Goal: Browse casually

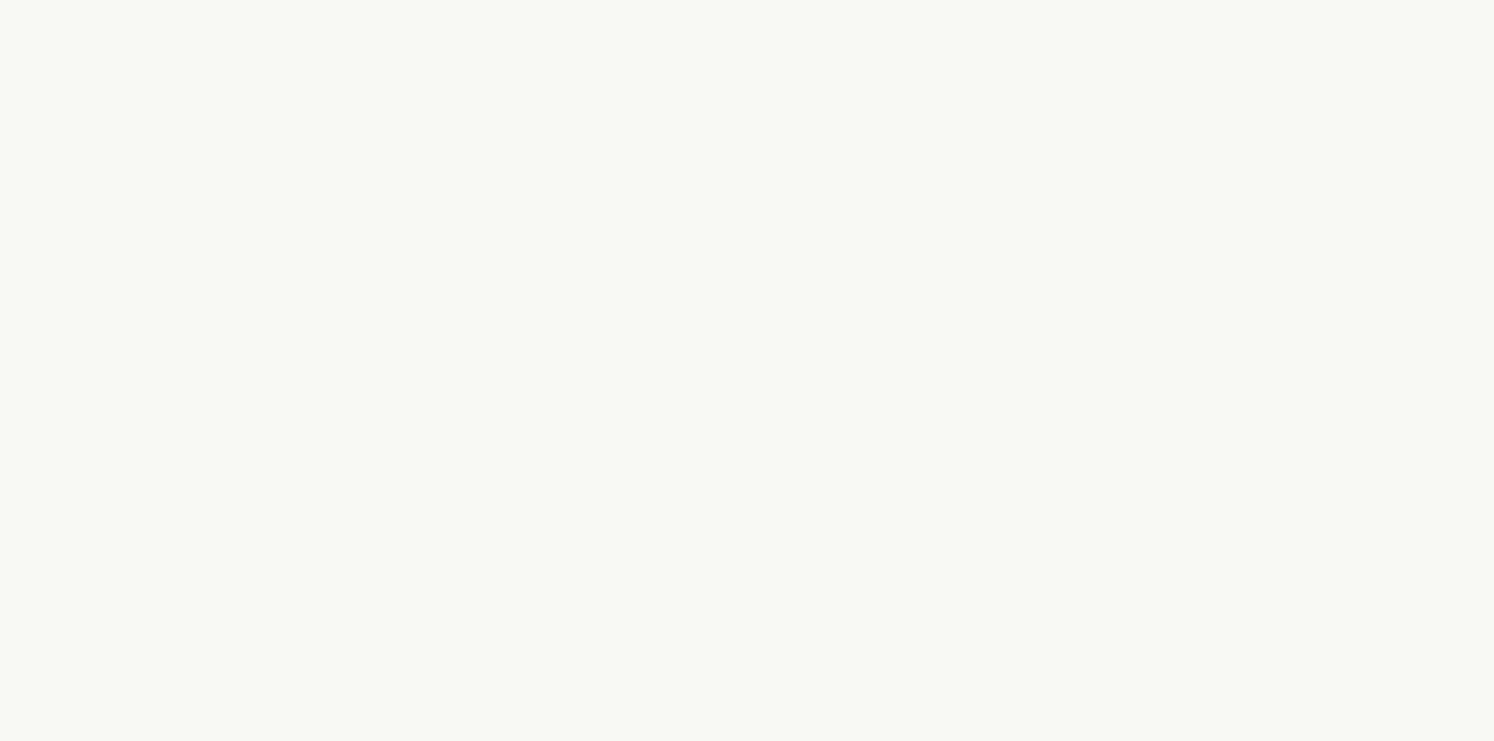
select select "ES"
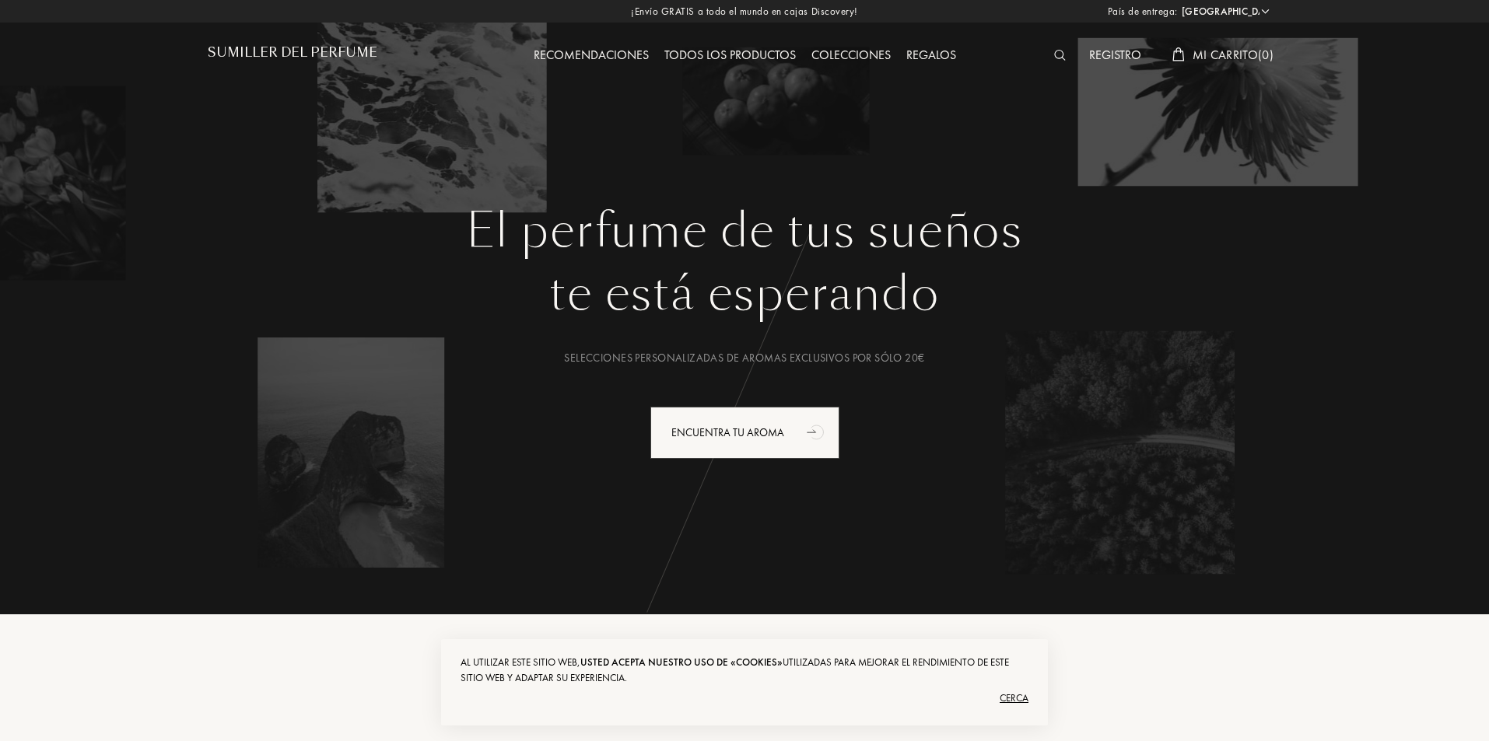
drag, startPoint x: 725, startPoint y: 53, endPoint x: 735, endPoint y: 57, distance: 10.8
click at [725, 53] on font "Todos los productos" at bounding box center [729, 55] width 131 height 16
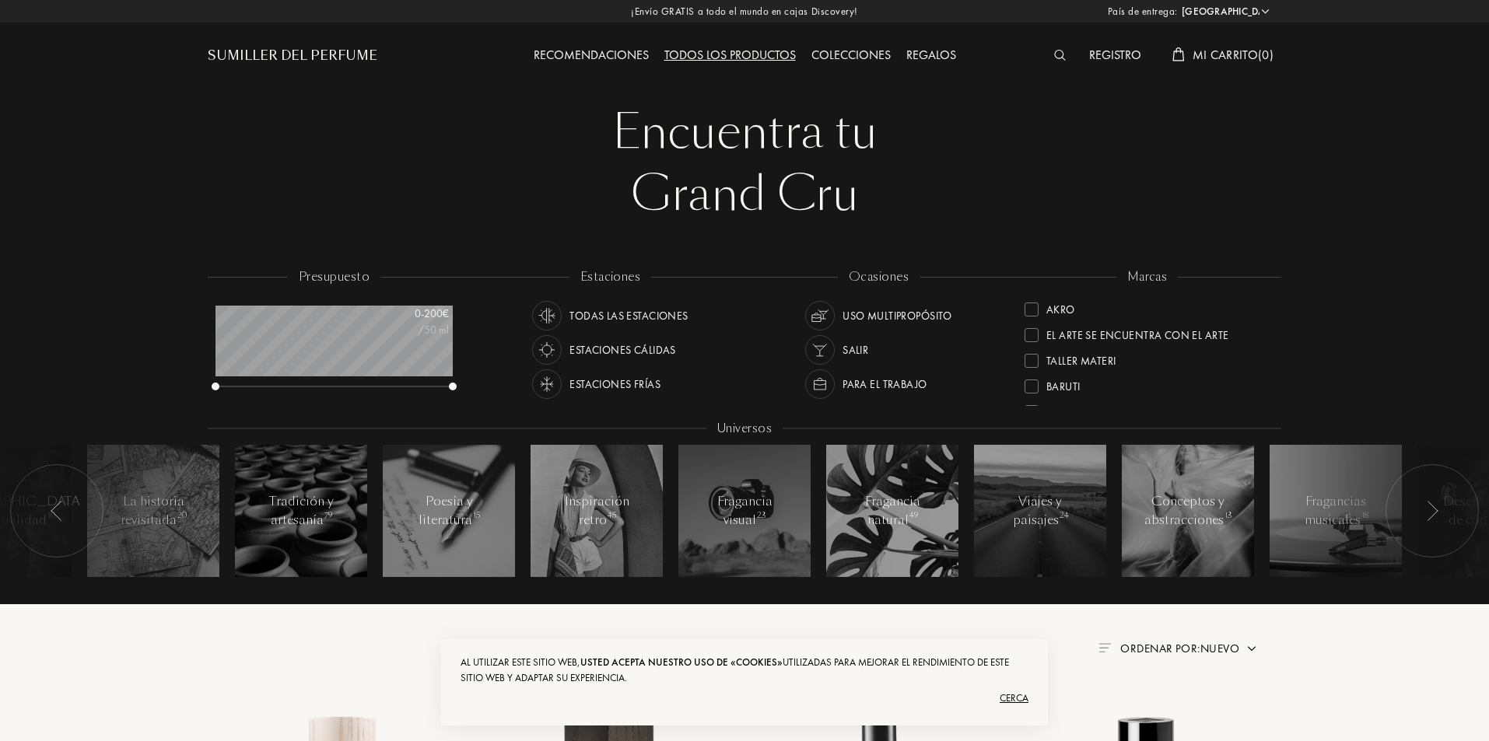
select select "ES"
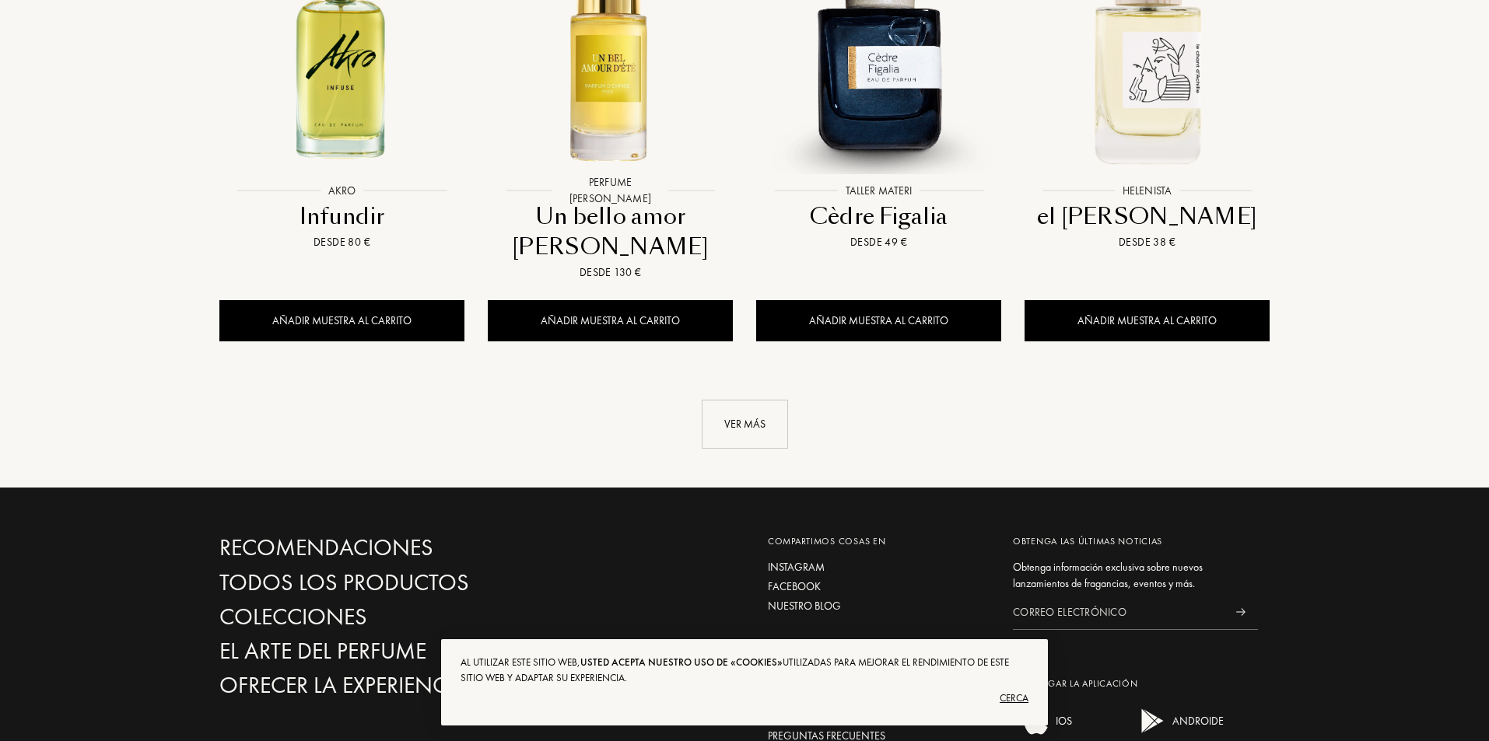
scroll to position [1789, 0]
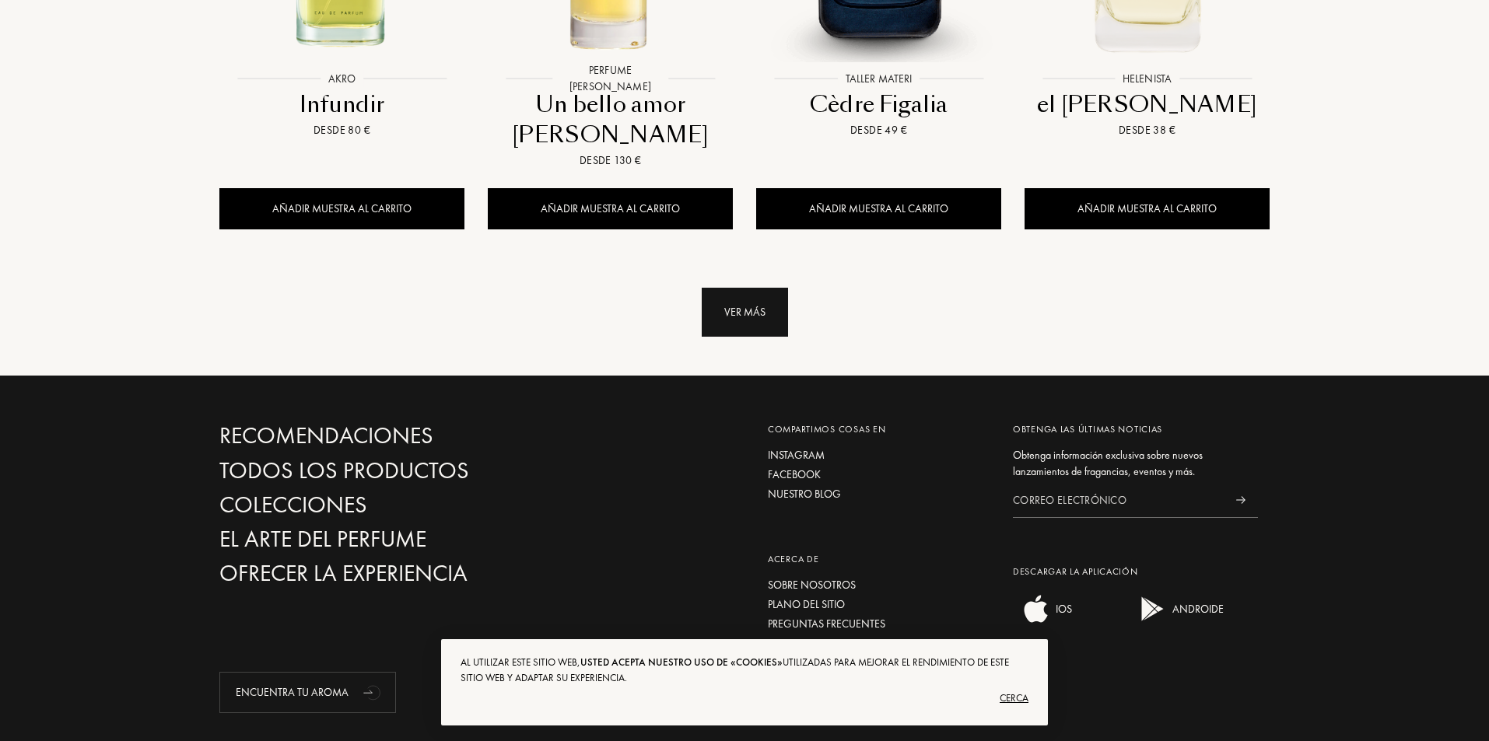
click at [748, 288] on div "Ver más" at bounding box center [745, 312] width 86 height 49
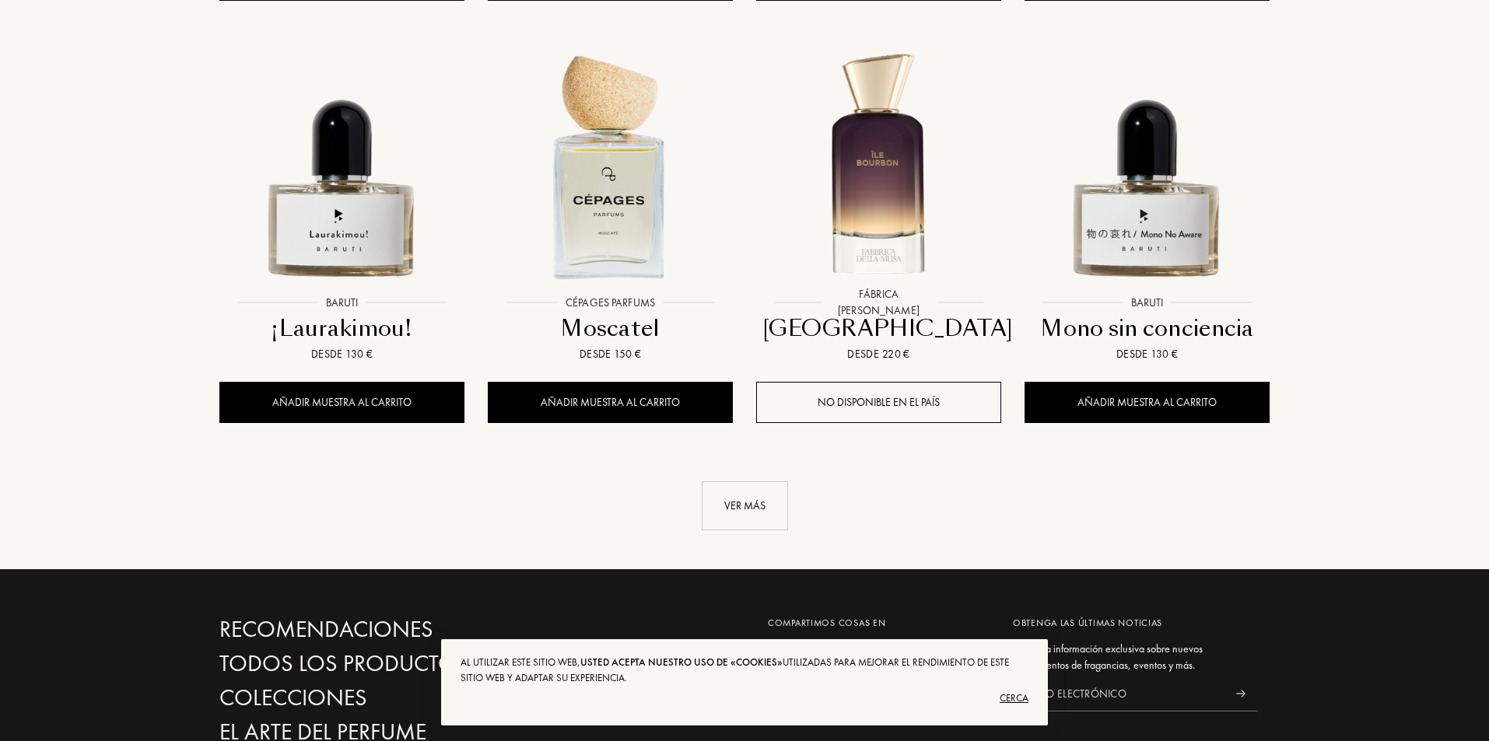
scroll to position [2956, 0]
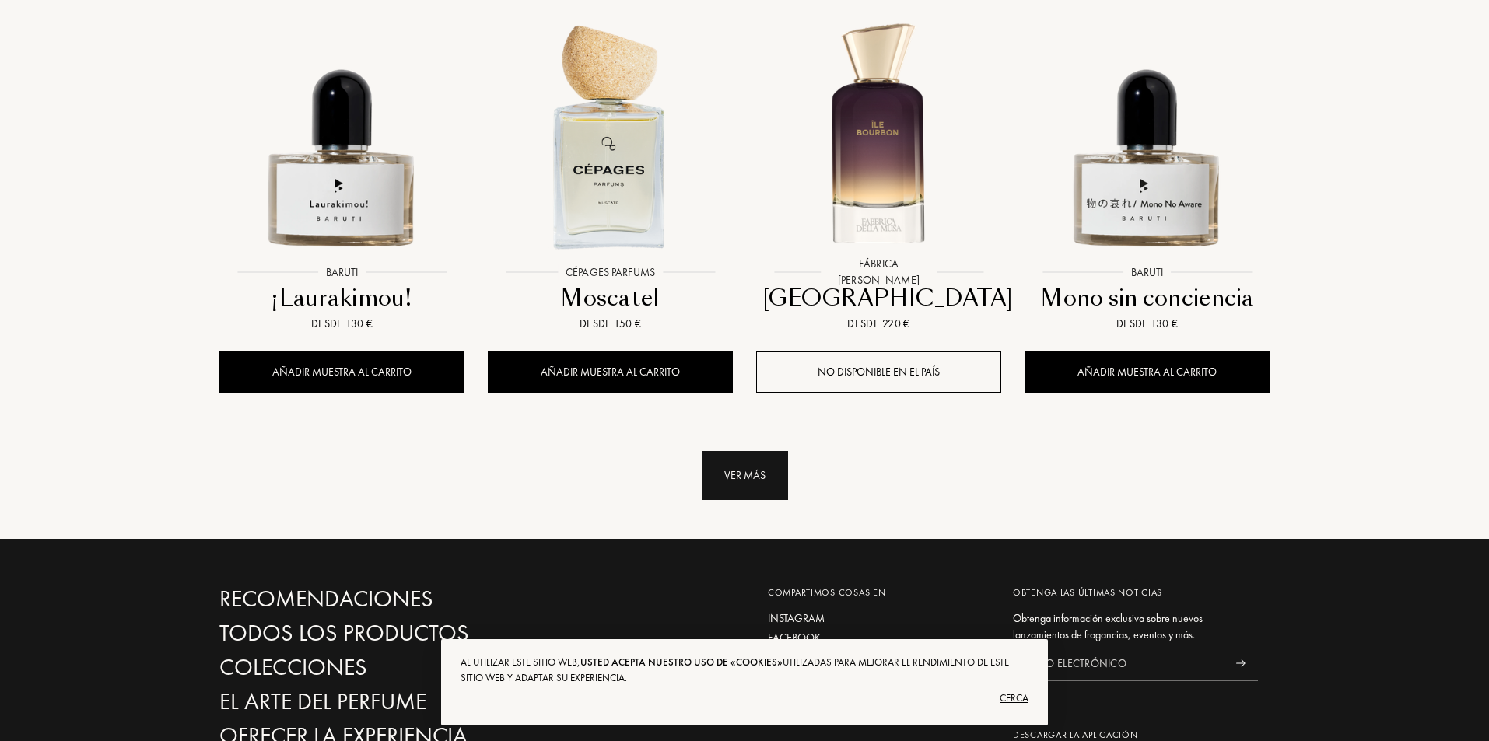
click at [755, 468] on font "Ver más" at bounding box center [744, 475] width 41 height 14
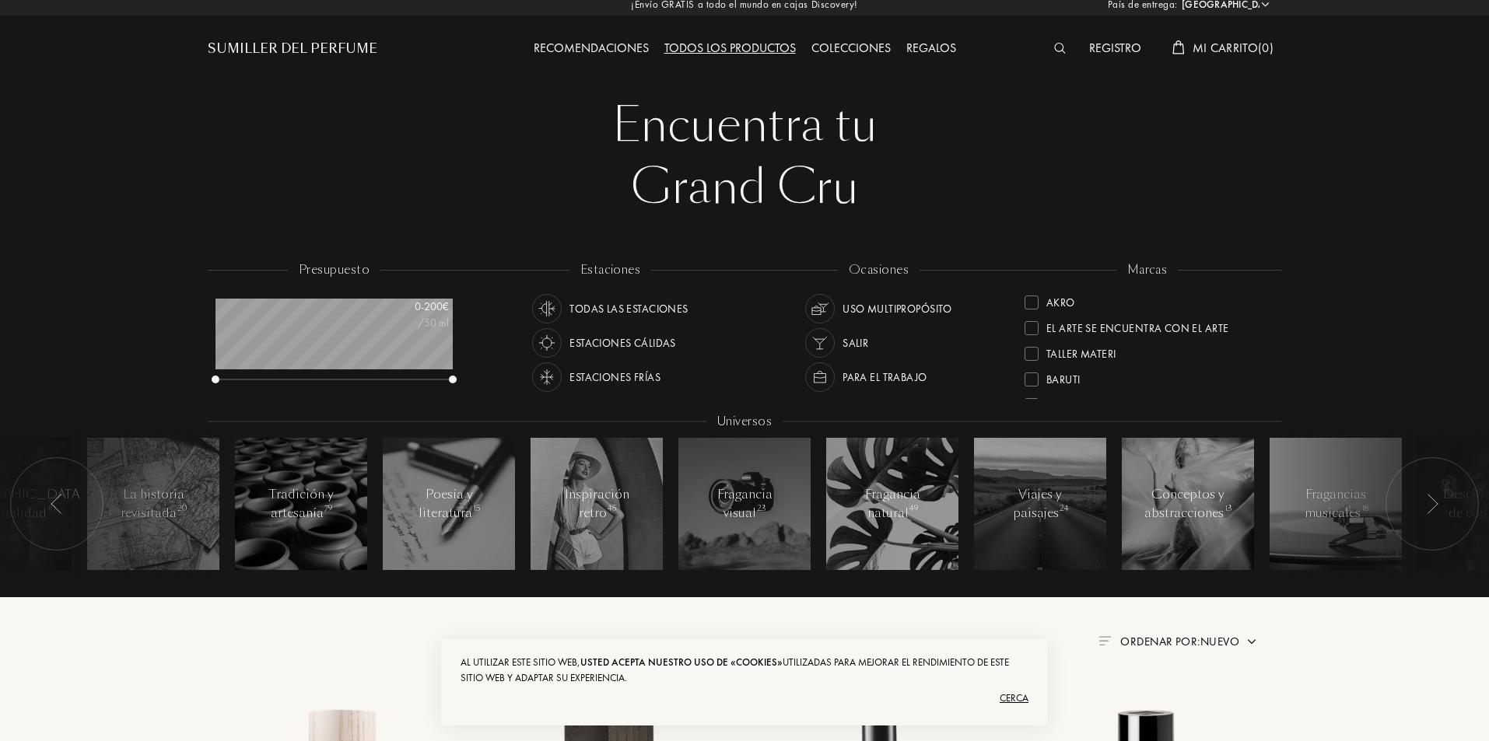
scroll to position [0, 0]
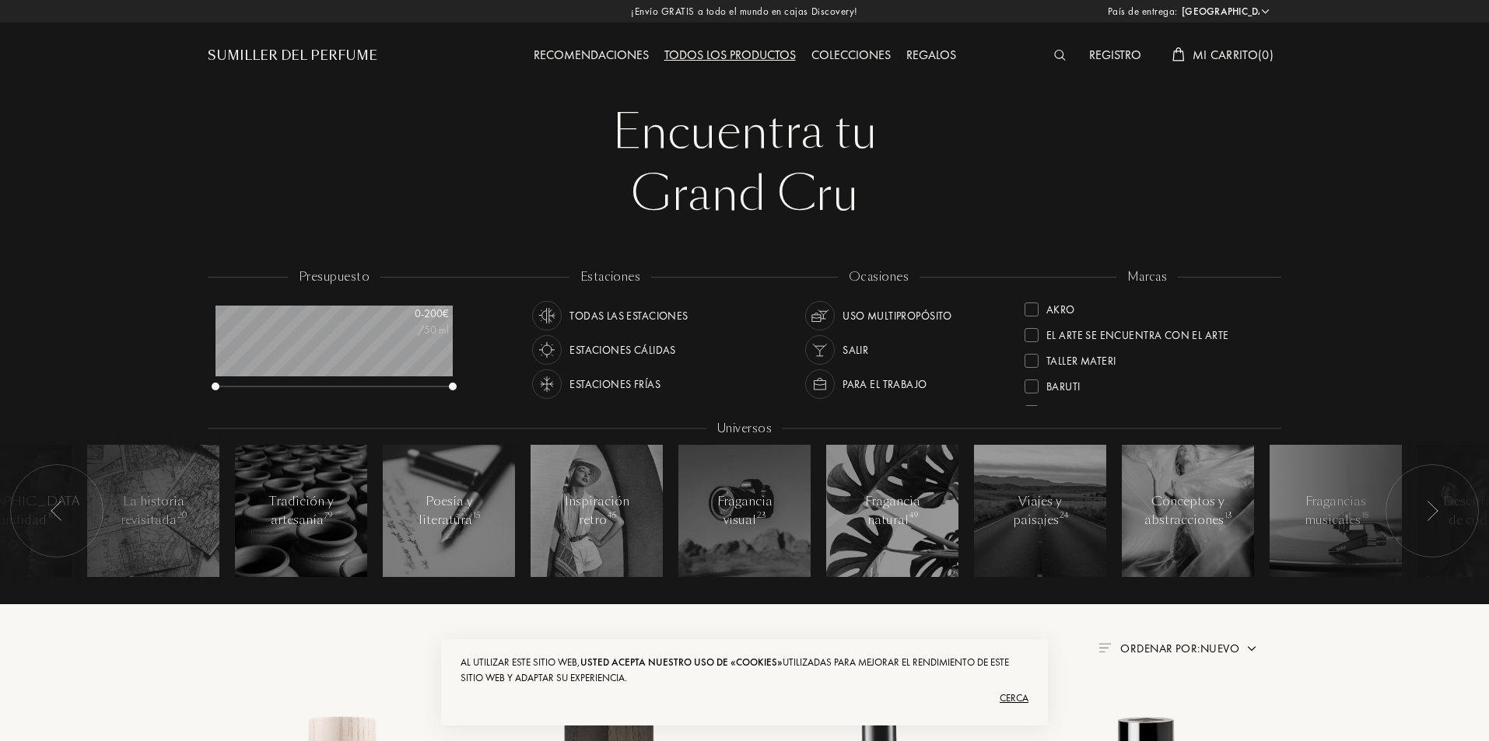
click at [849, 60] on font "Colecciones" at bounding box center [850, 55] width 79 height 16
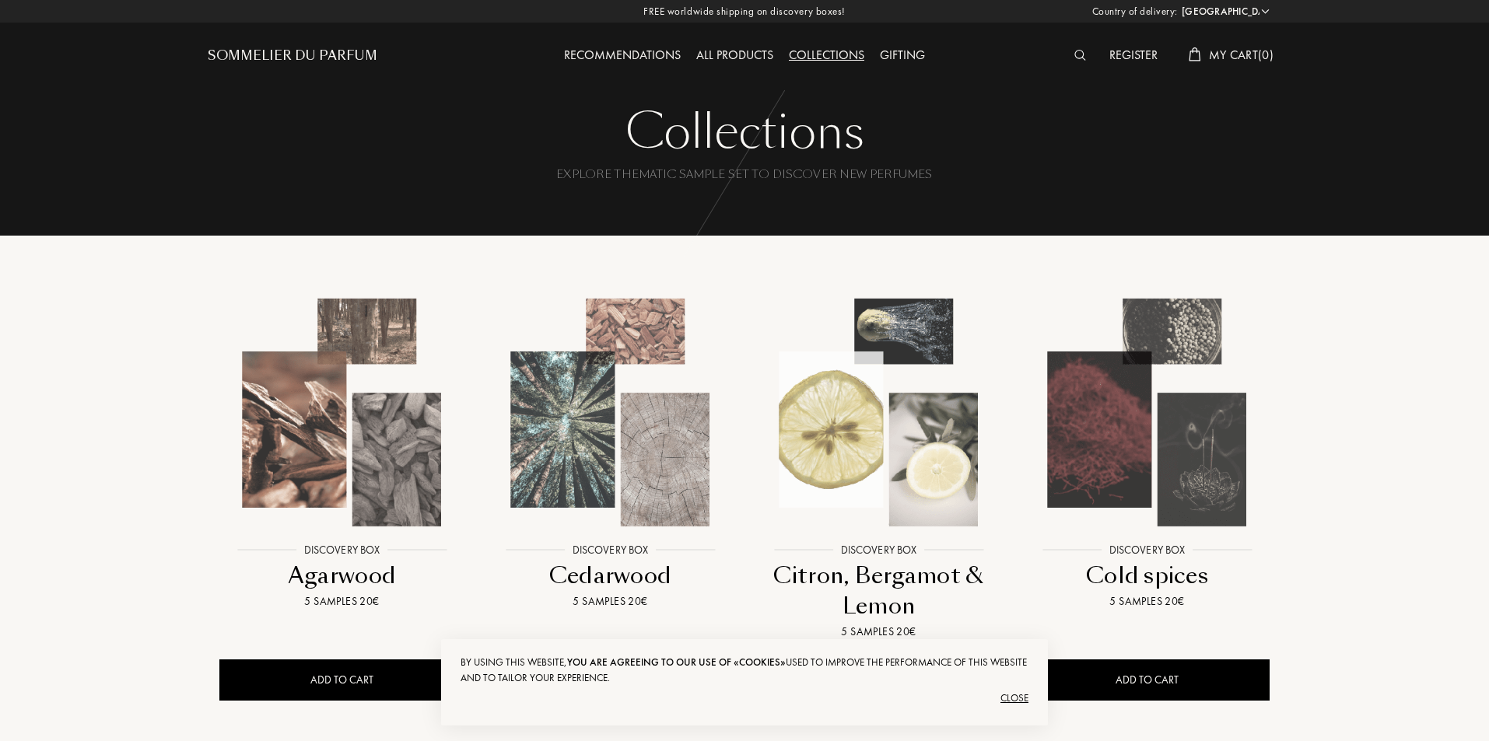
select select "ES"
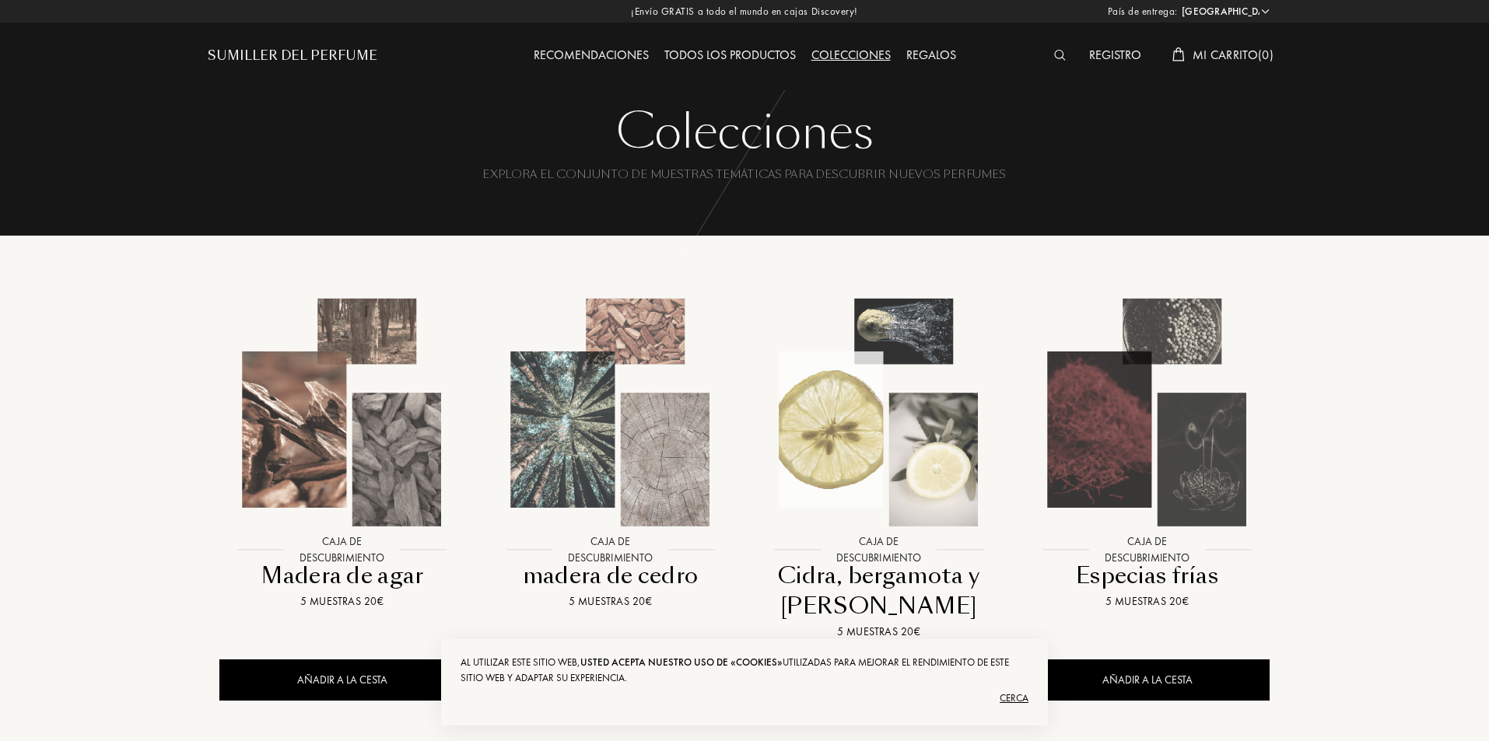
click at [627, 55] on font "Recomendaciones" at bounding box center [591, 55] width 115 height 16
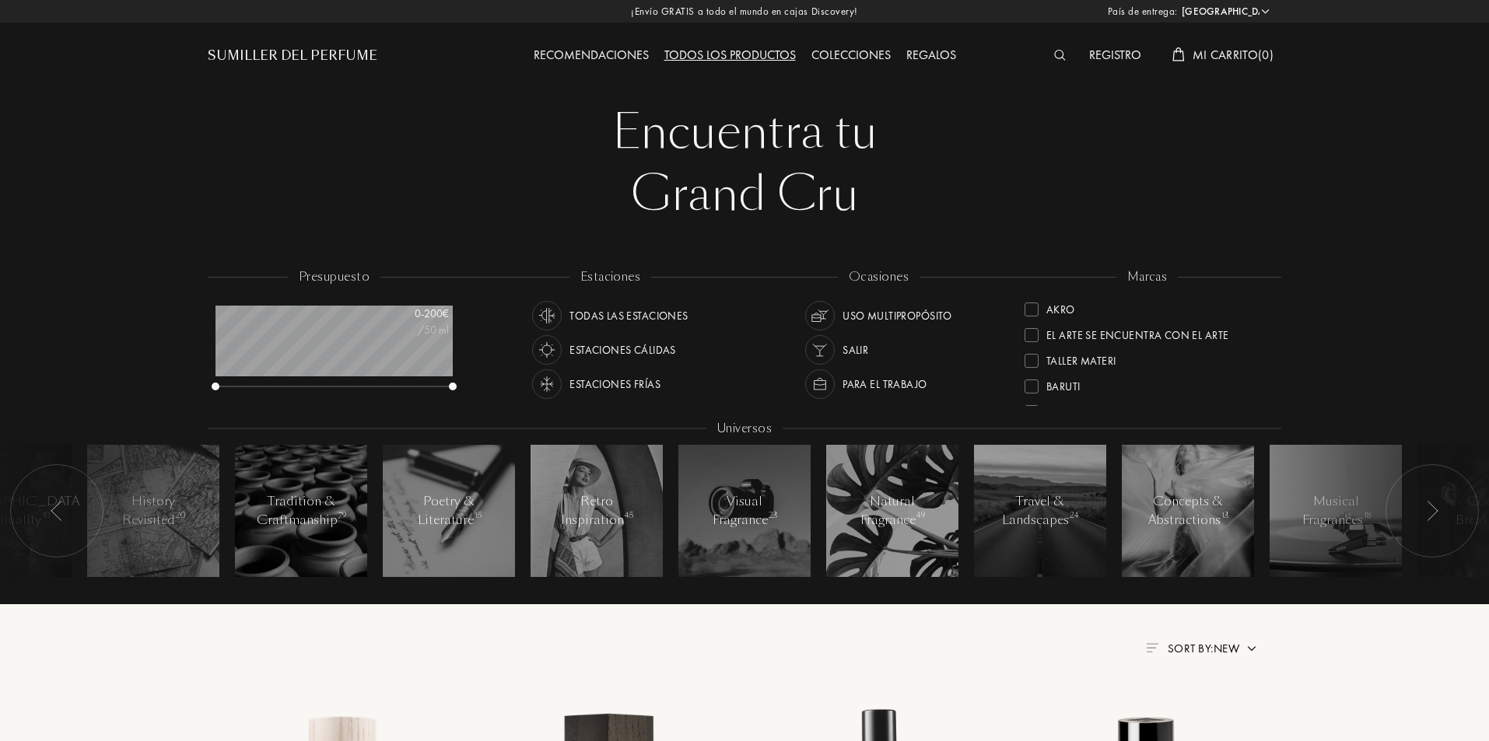
select select "ES"
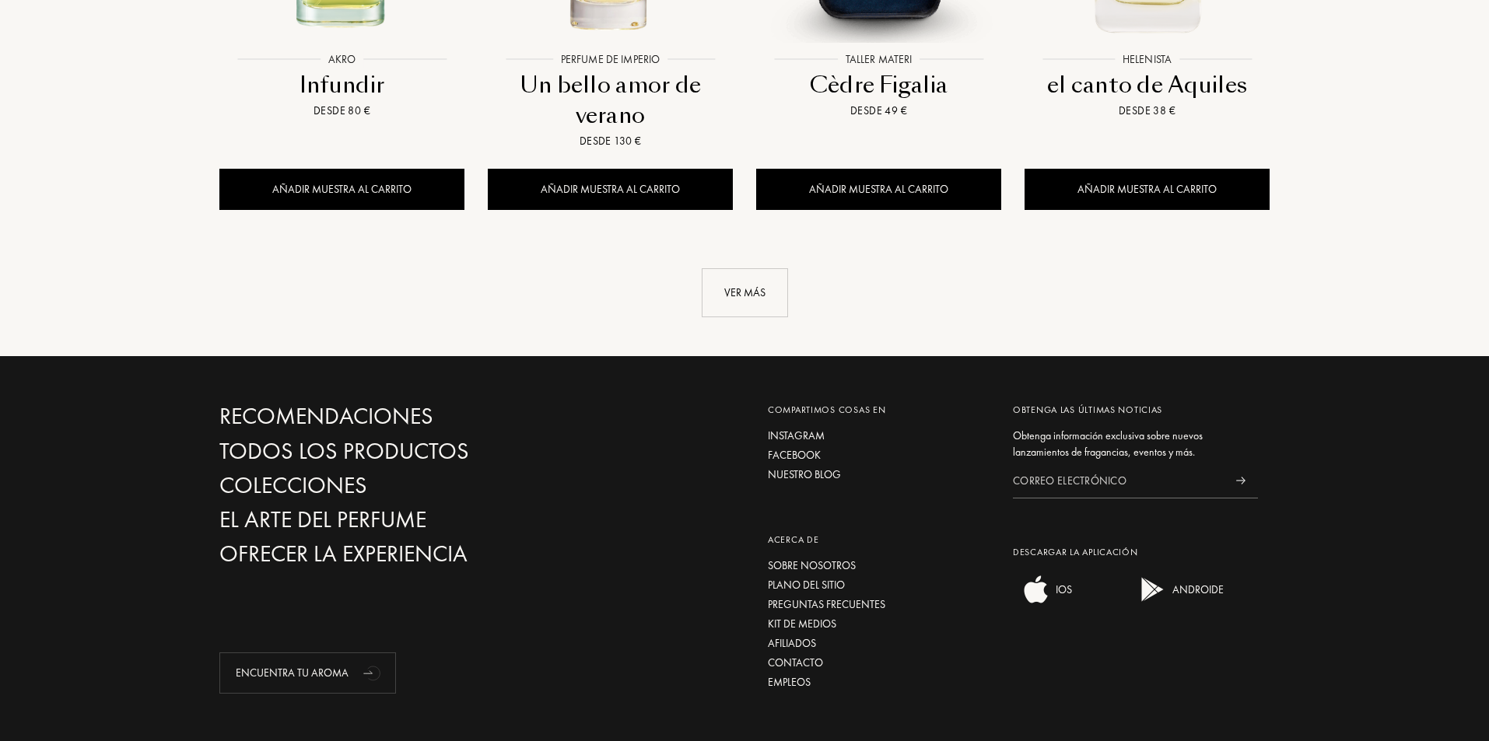
scroll to position [1841, 0]
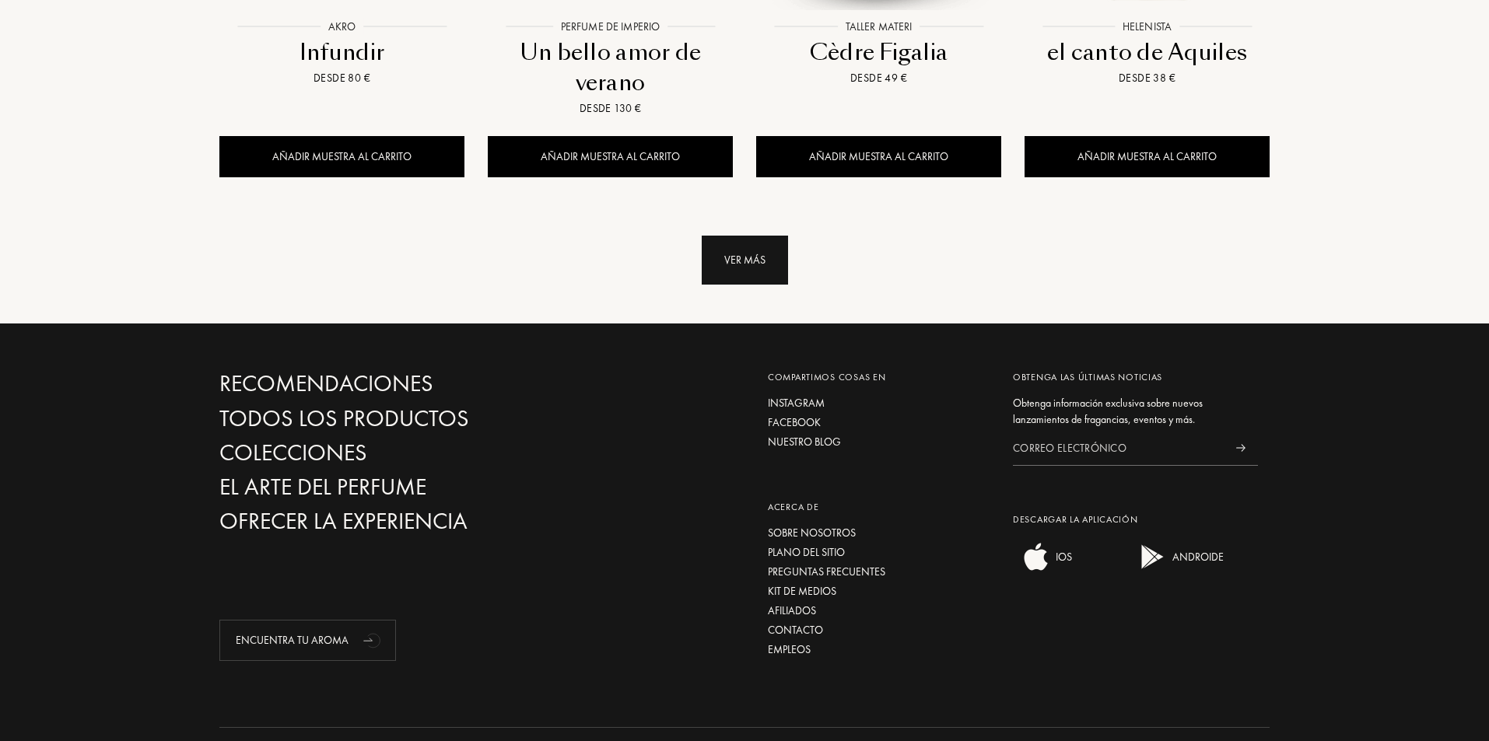
click at [727, 253] on font "Ver más" at bounding box center [744, 260] width 41 height 14
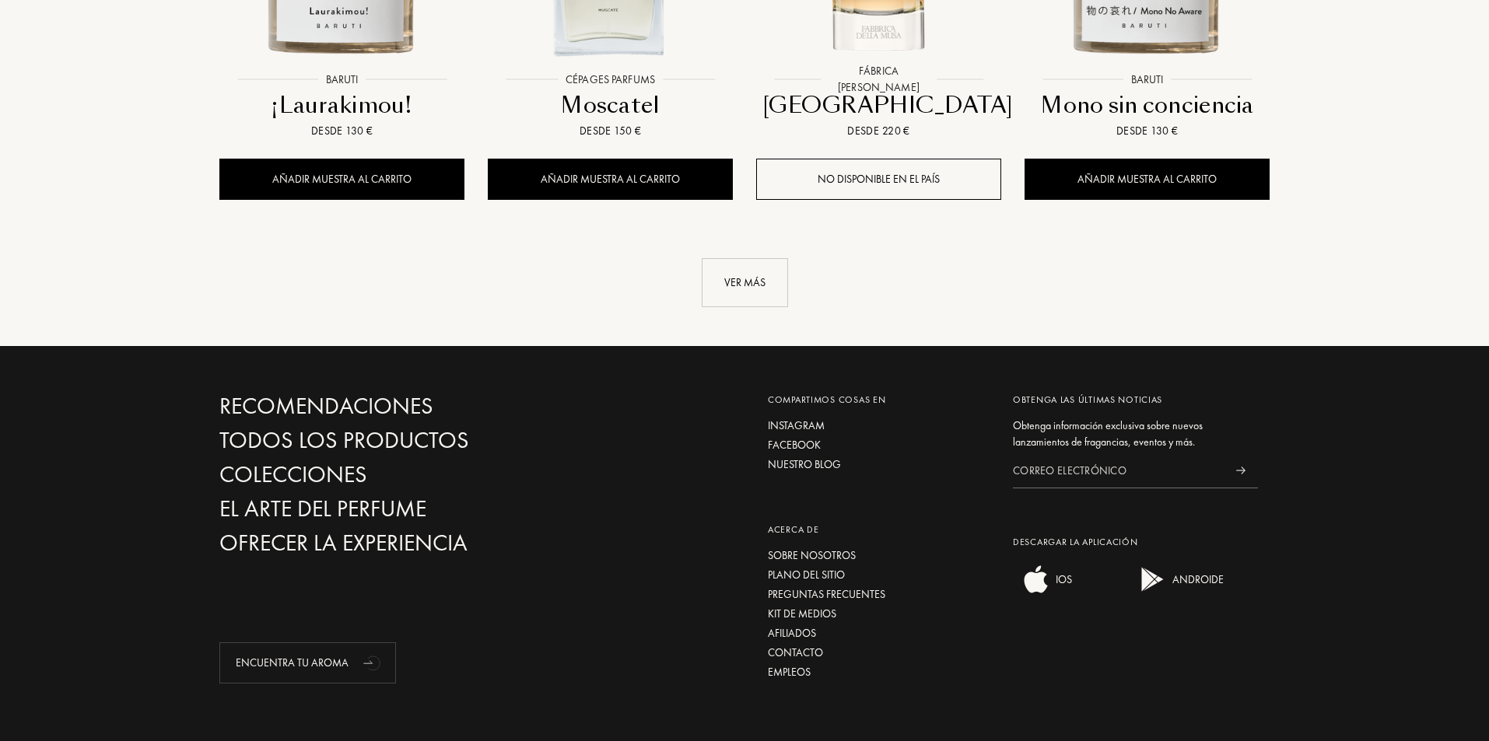
scroll to position [3171, 0]
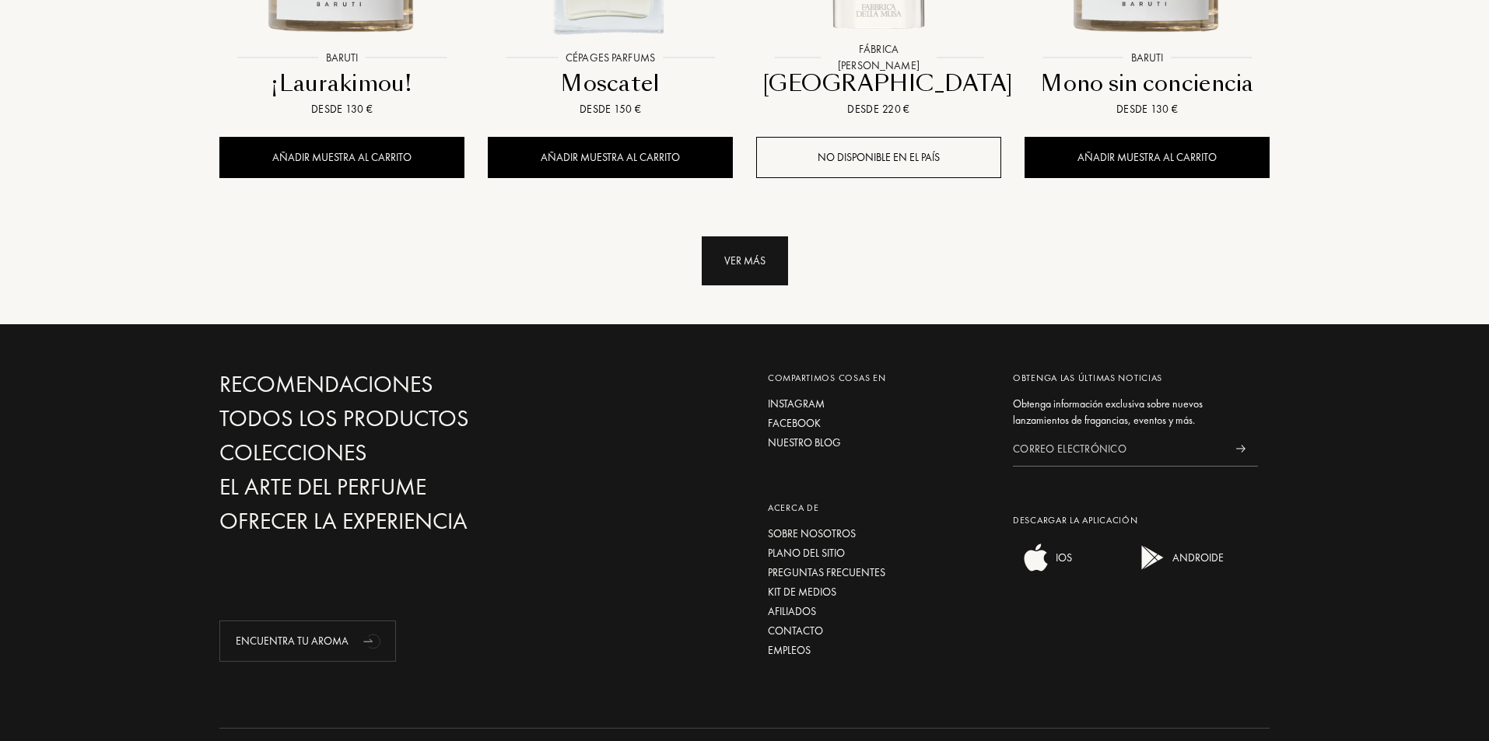
click at [727, 236] on div "Ver más" at bounding box center [745, 260] width 86 height 49
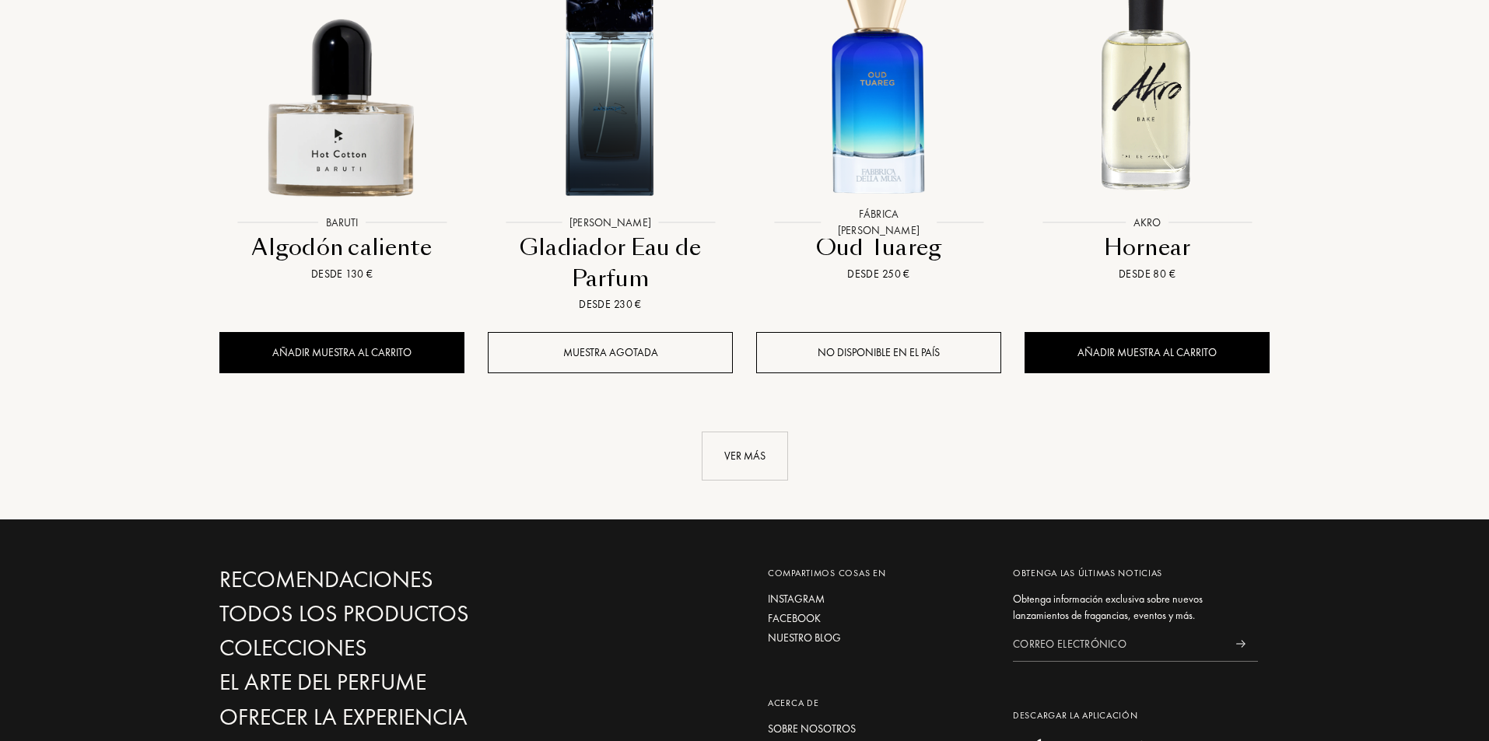
scroll to position [4337, 0]
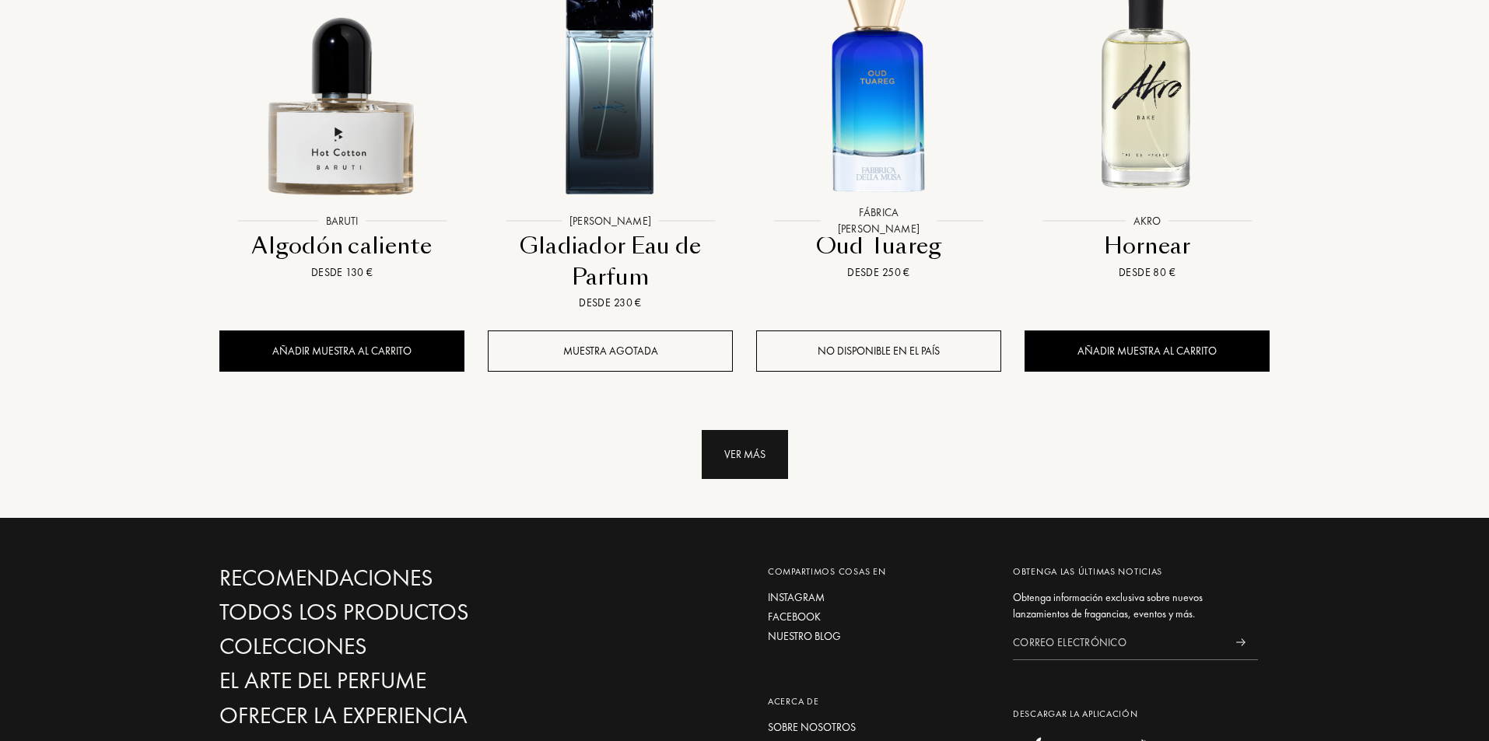
click at [751, 430] on div "Ver más" at bounding box center [745, 454] width 86 height 49
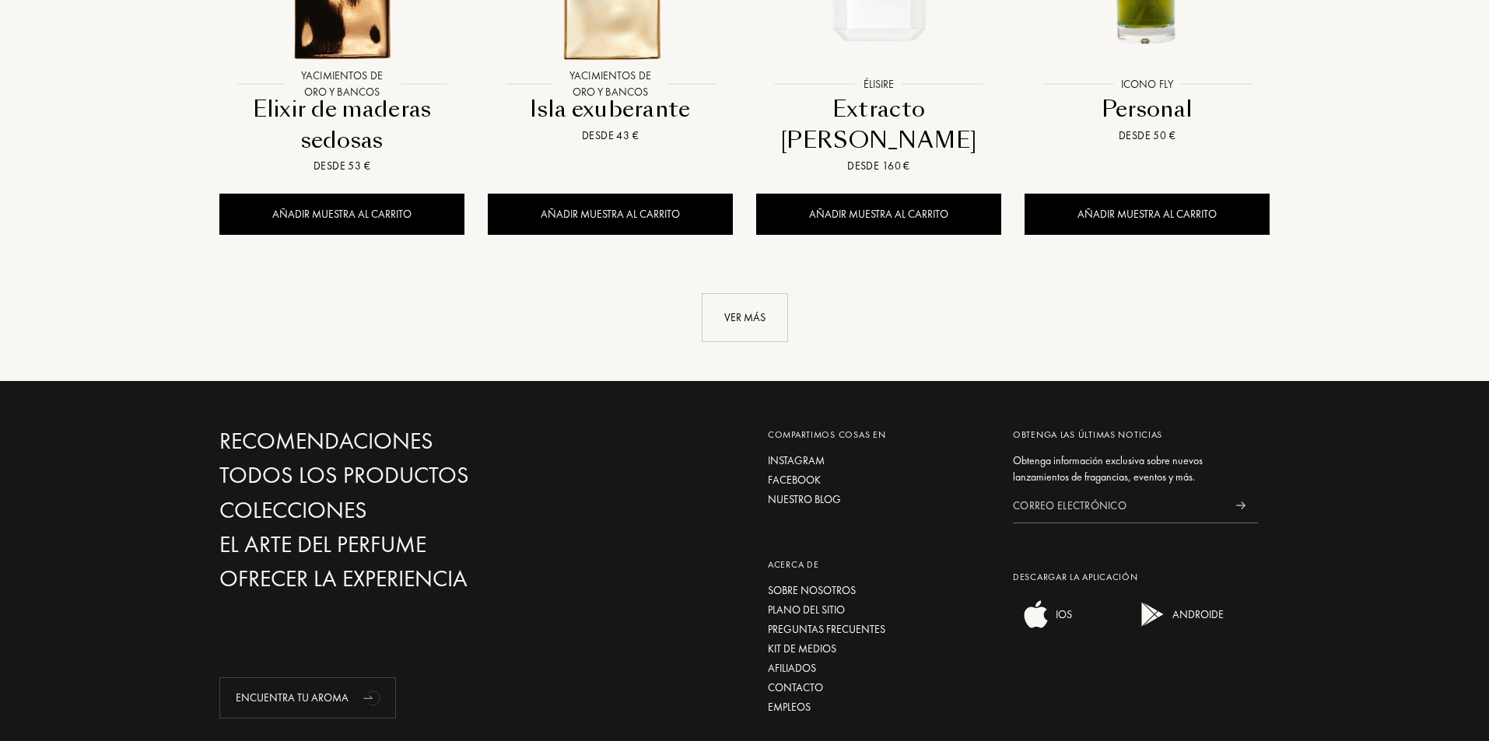
scroll to position [5815, 0]
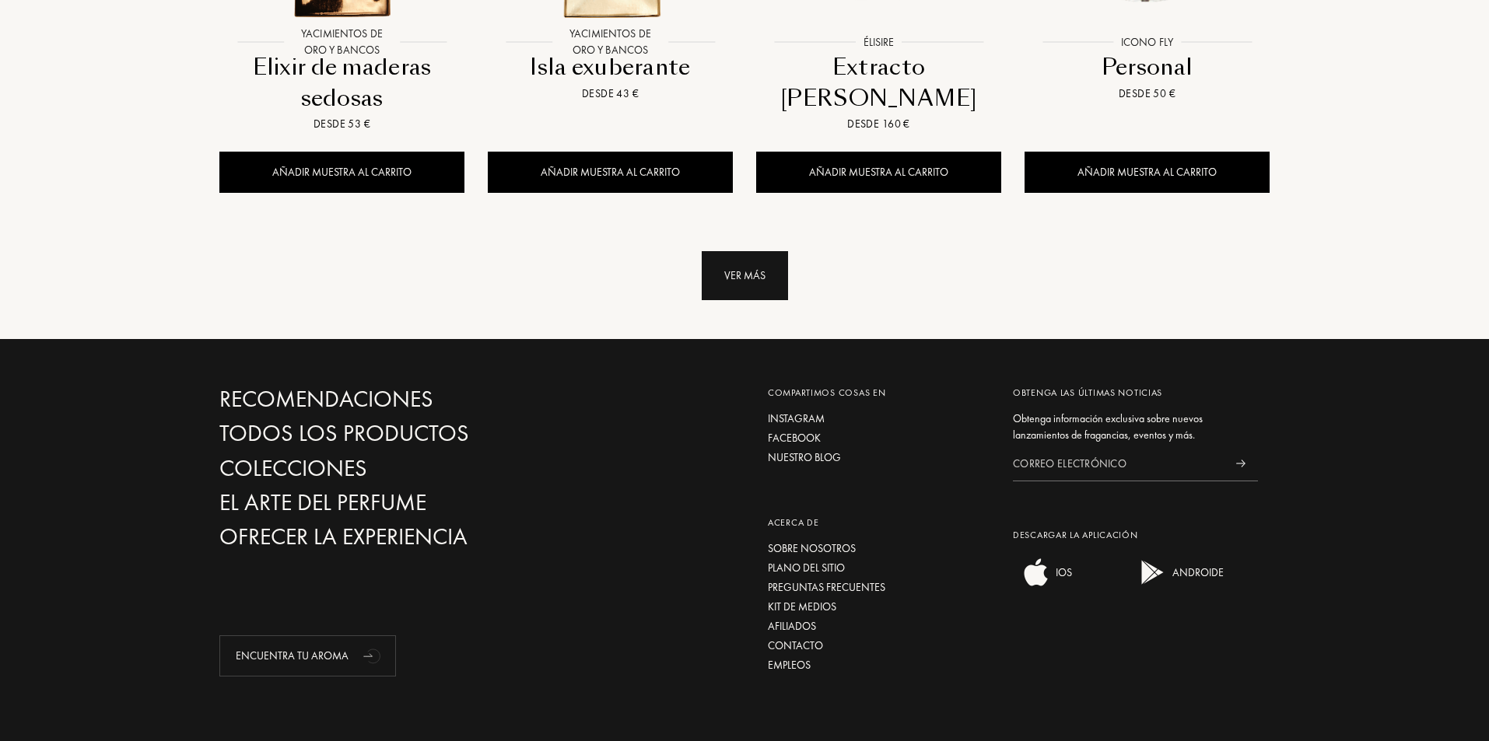
click at [721, 251] on div "Ver más" at bounding box center [745, 275] width 86 height 49
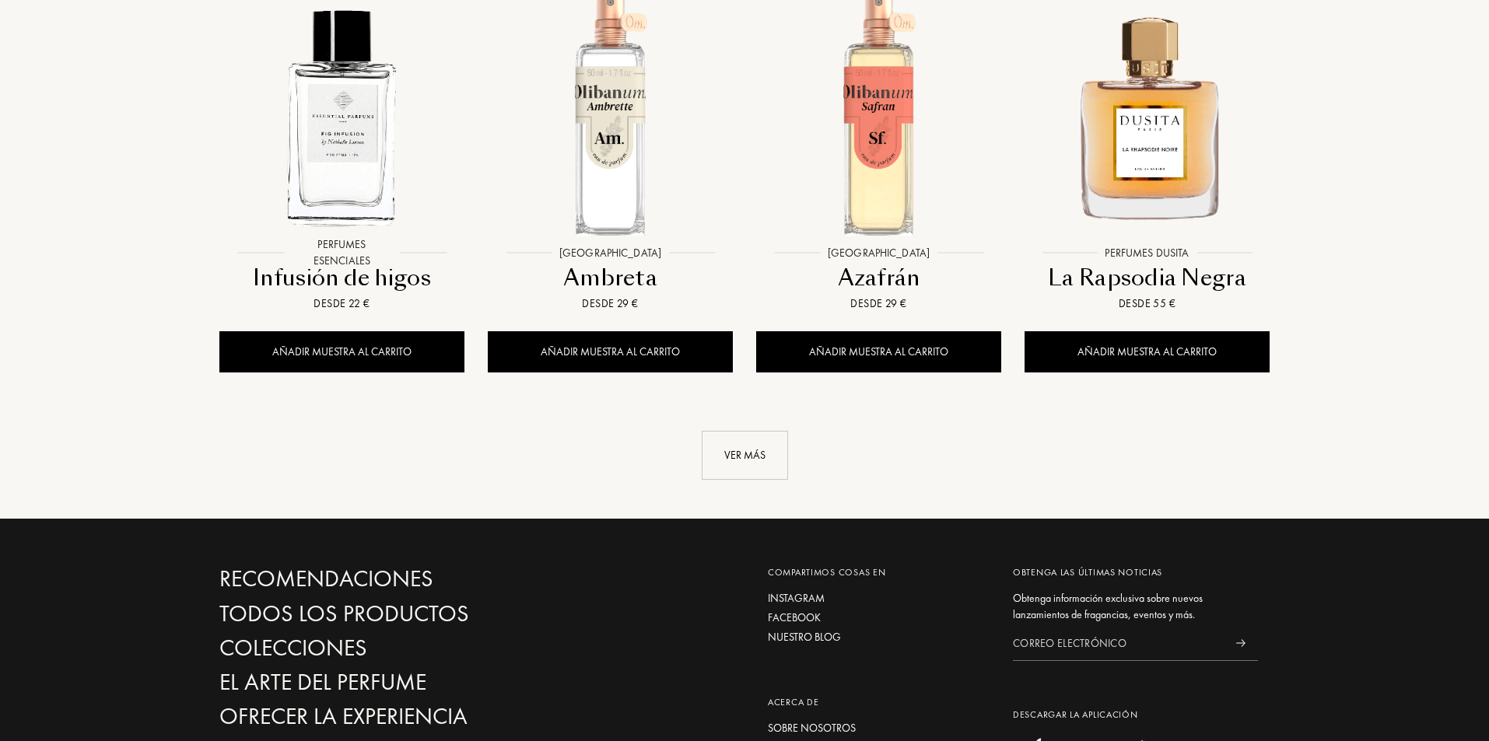
scroll to position [6982, 0]
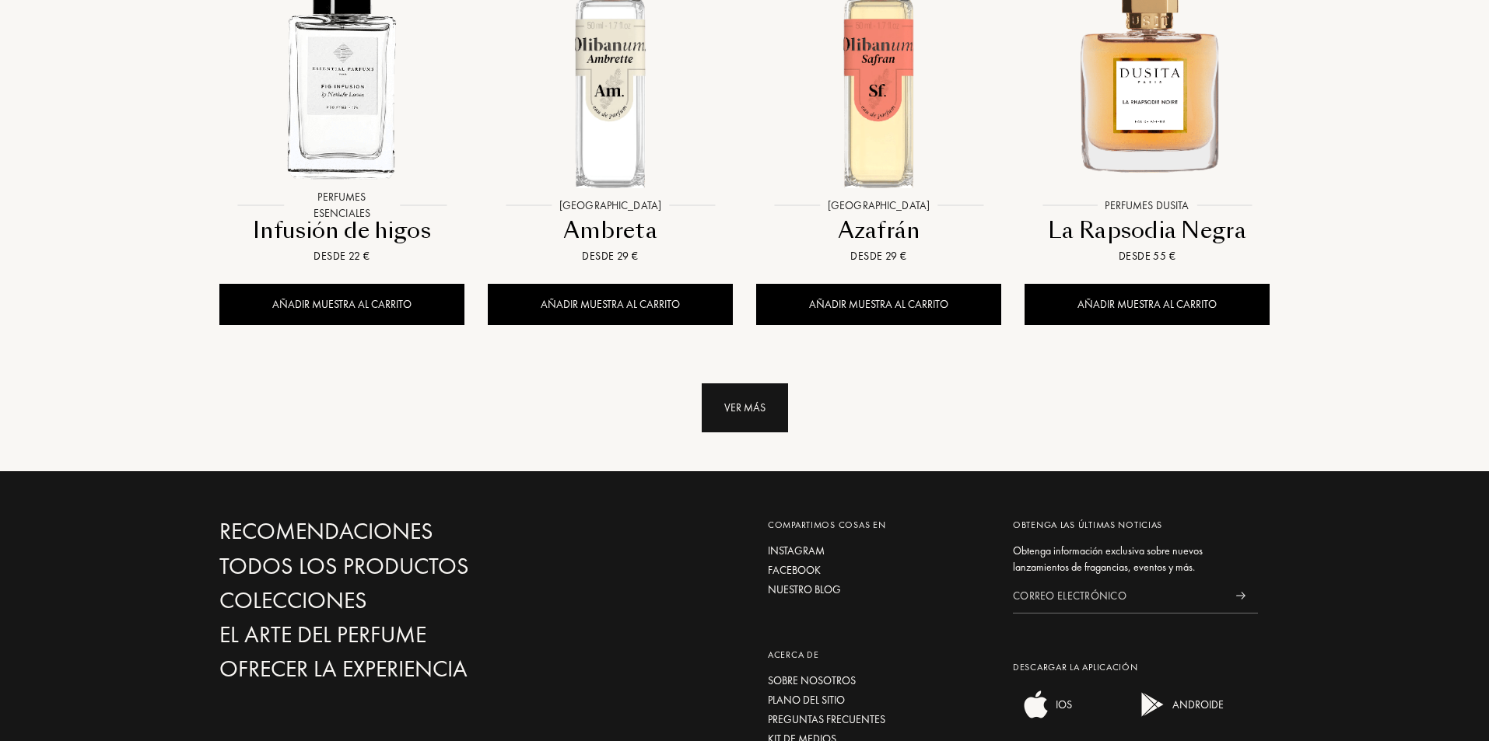
click at [729, 401] on font "Ver más" at bounding box center [744, 408] width 41 height 14
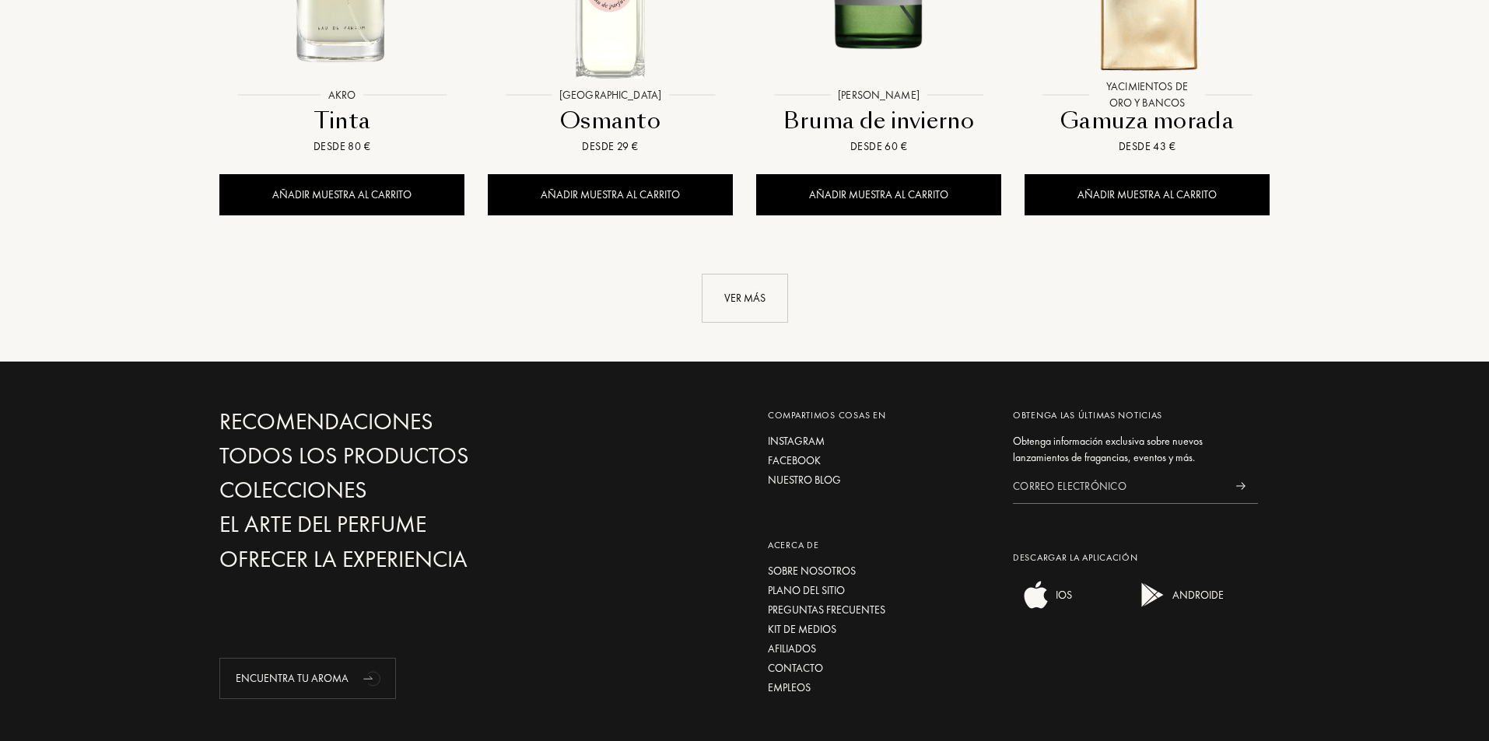
scroll to position [8382, 0]
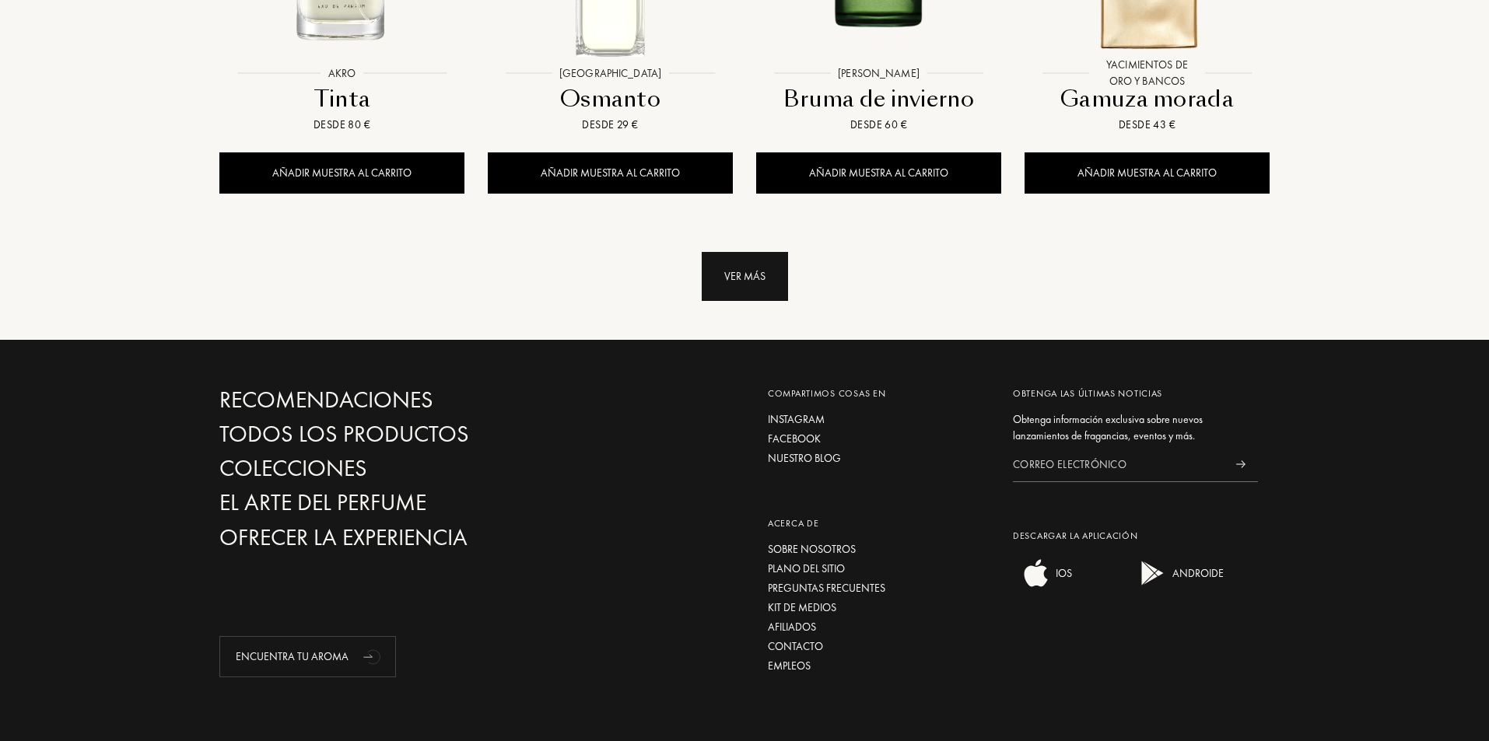
click at [769, 252] on div "Ver más" at bounding box center [745, 276] width 86 height 49
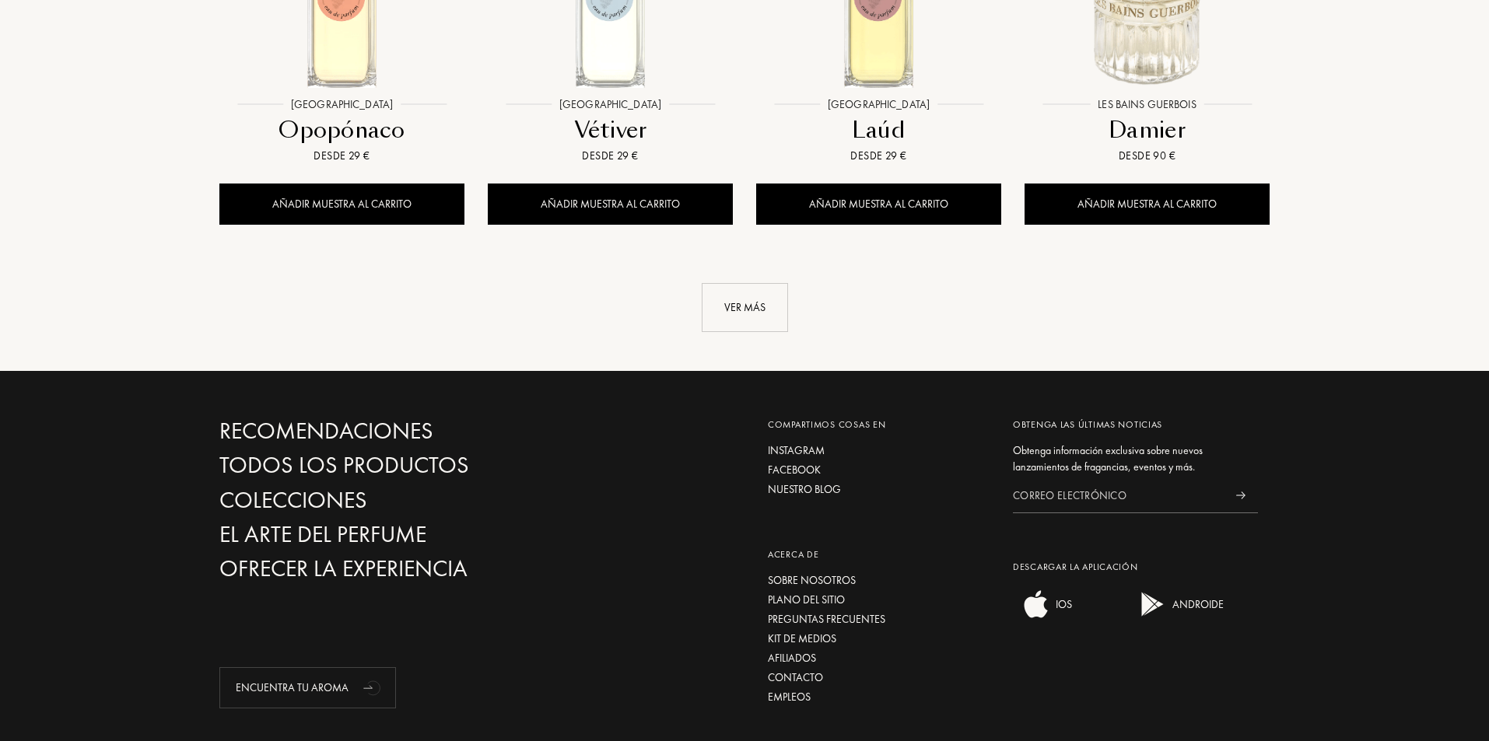
scroll to position [9667, 0]
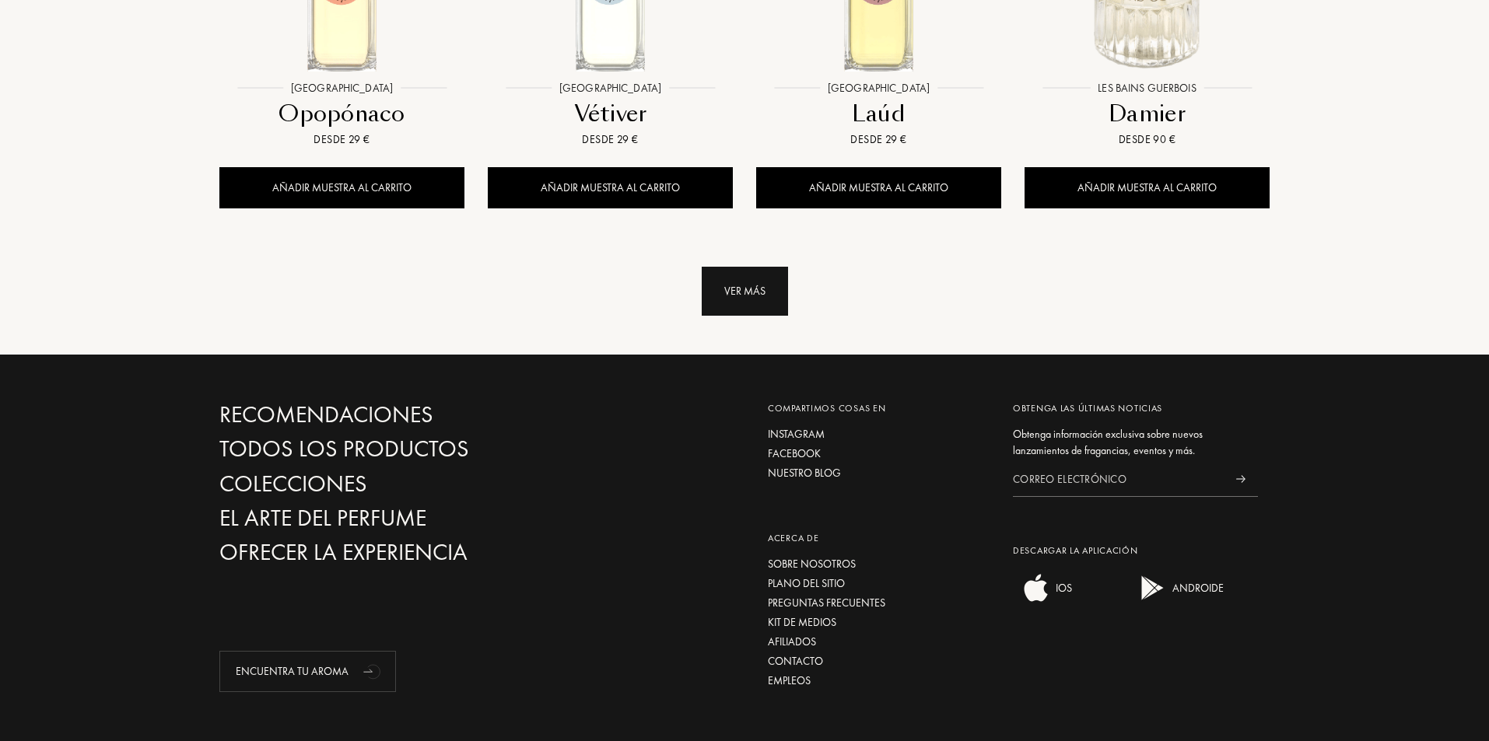
click at [758, 267] on div "Ver más" at bounding box center [745, 291] width 86 height 49
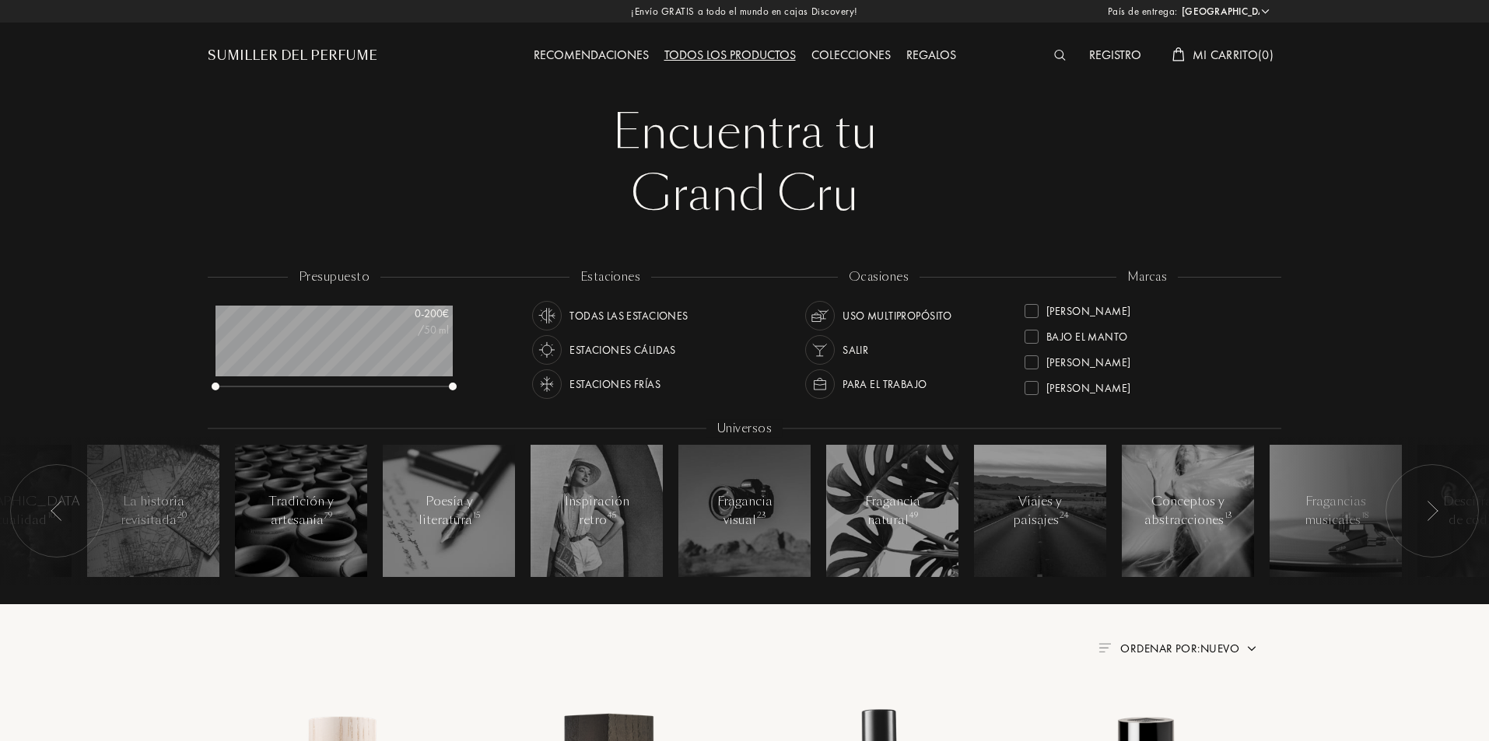
scroll to position [565, 0]
